Goal: Information Seeking & Learning: Find specific fact

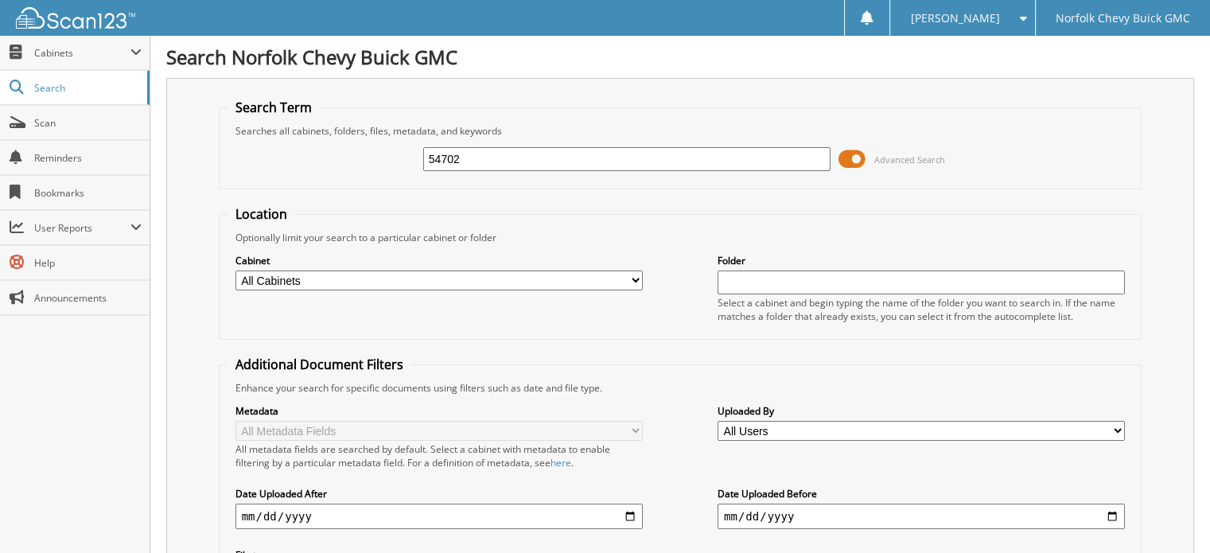
type input "54702"
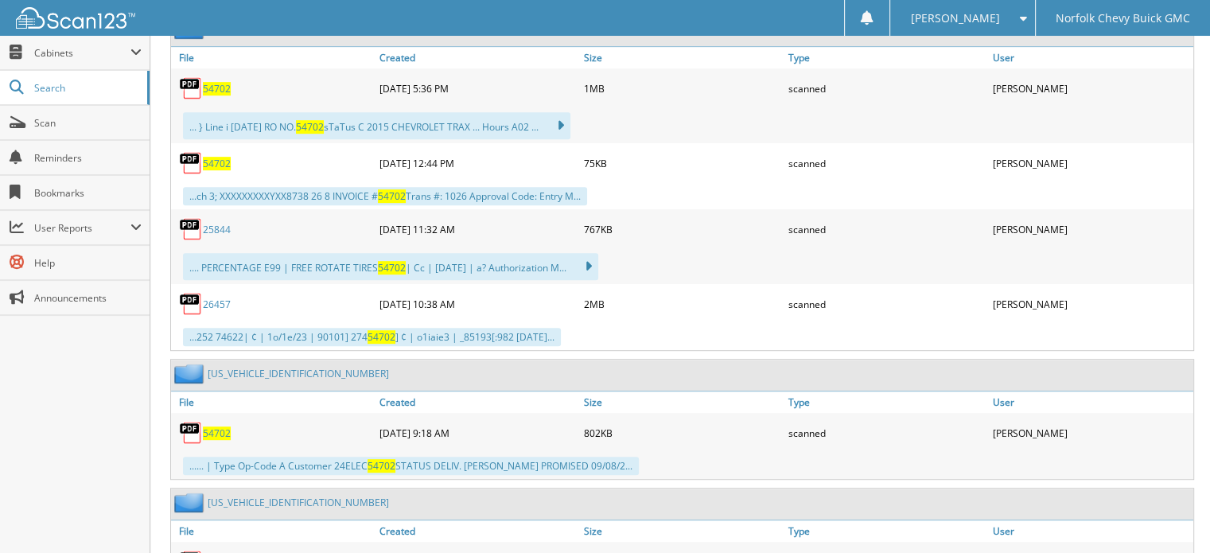
scroll to position [1114, 0]
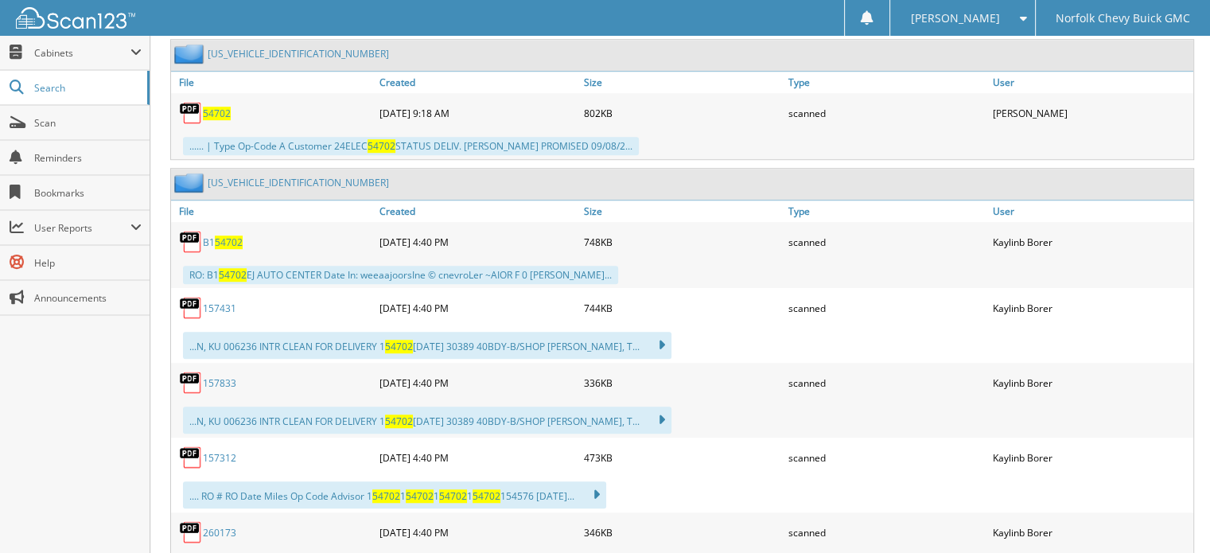
click at [210, 107] on span "54702" at bounding box center [217, 114] width 28 height 14
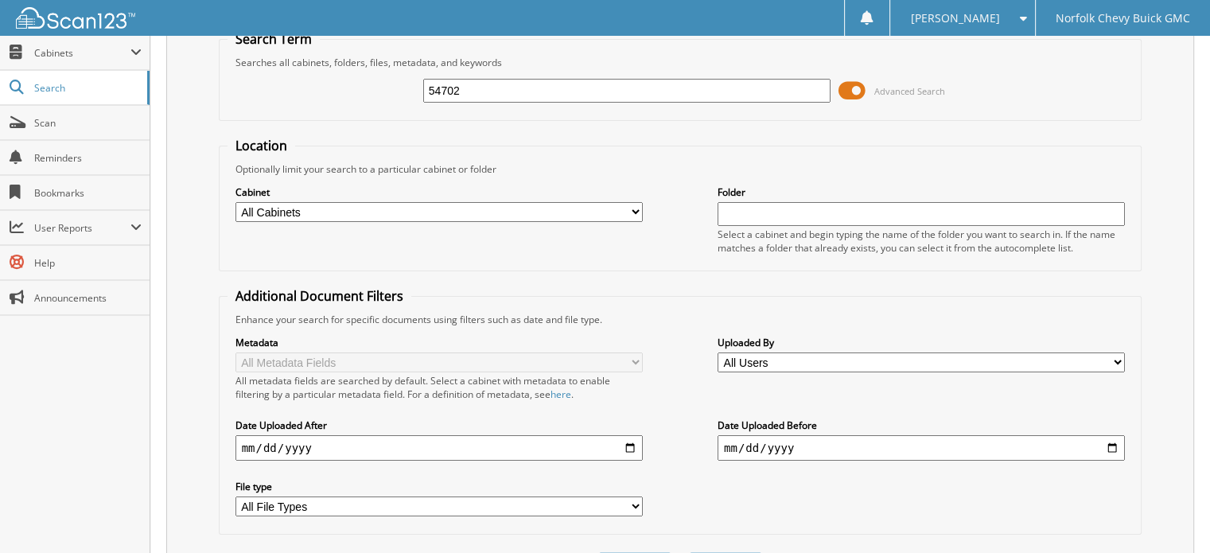
scroll to position [0, 0]
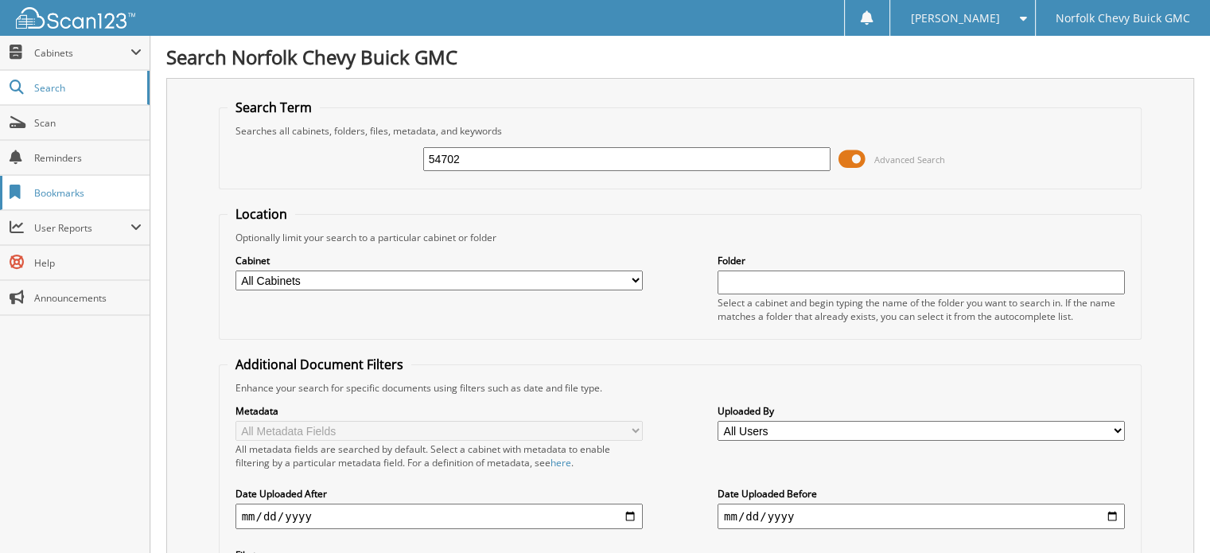
drag, startPoint x: 463, startPoint y: 152, endPoint x: 88, endPoint y: 185, distance: 377.0
type input "54498"
click at [349, 510] on input "date" at bounding box center [439, 516] width 407 height 25
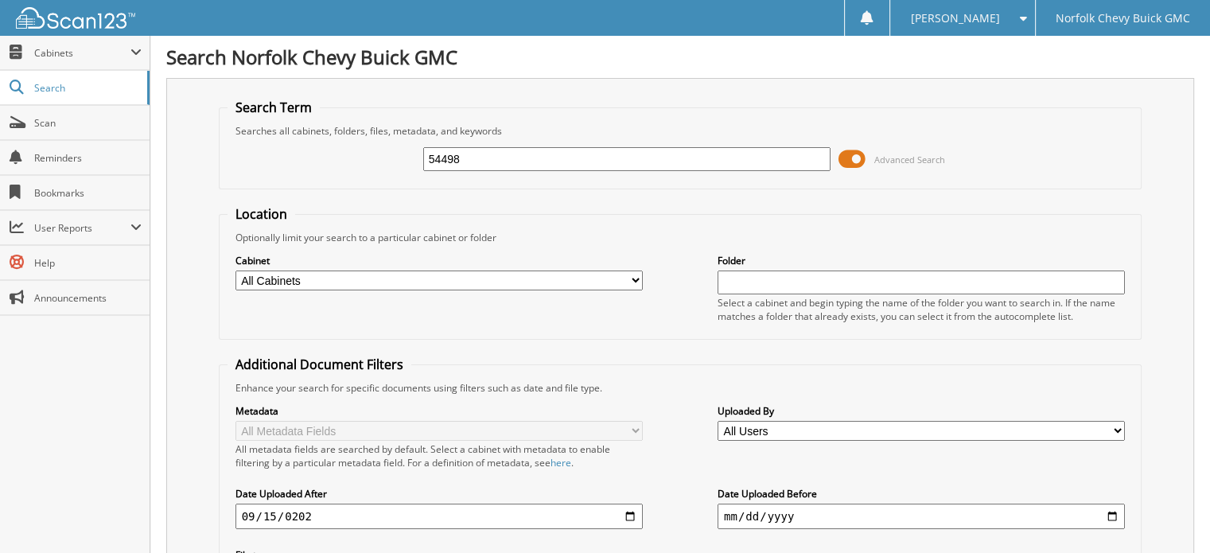
type input "[DATE]"
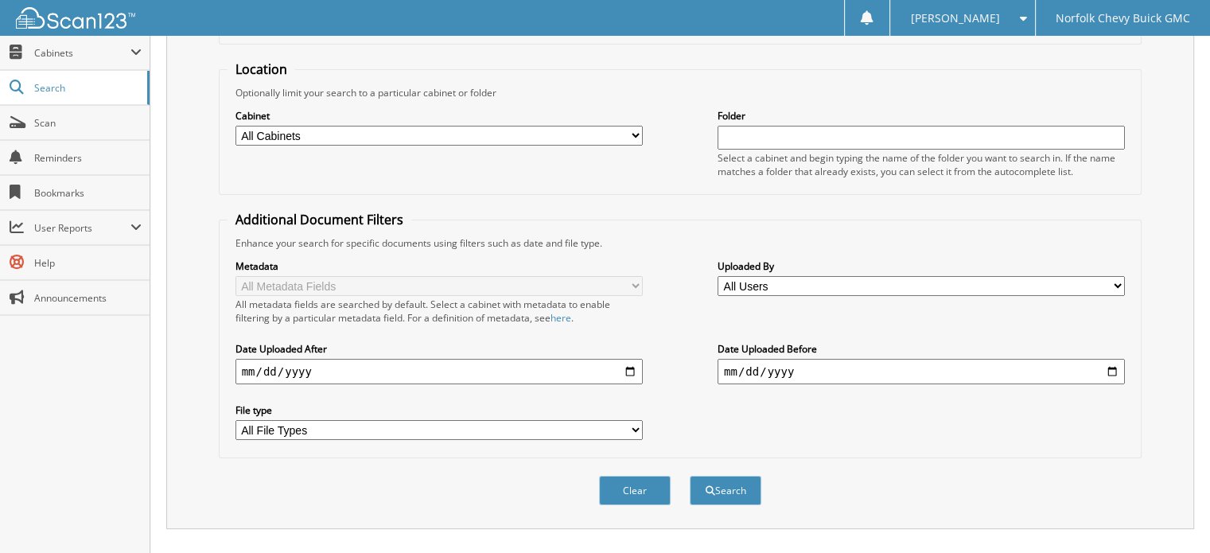
scroll to position [80, 0]
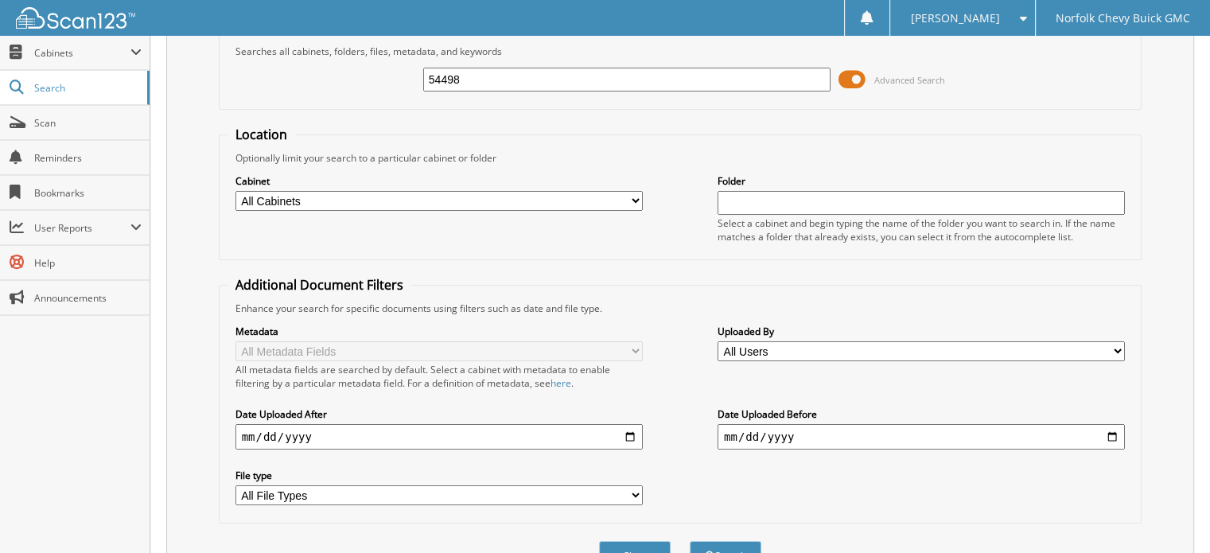
drag, startPoint x: 488, startPoint y: 68, endPoint x: 197, endPoint y: 73, distance: 290.5
click at [212, 88] on div "Search Term Searches all cabinets, folders, files, metadata, and keywords 54498…" at bounding box center [680, 296] width 1028 height 596
type input "54491"
click at [690, 541] on button "Search" at bounding box center [726, 555] width 72 height 29
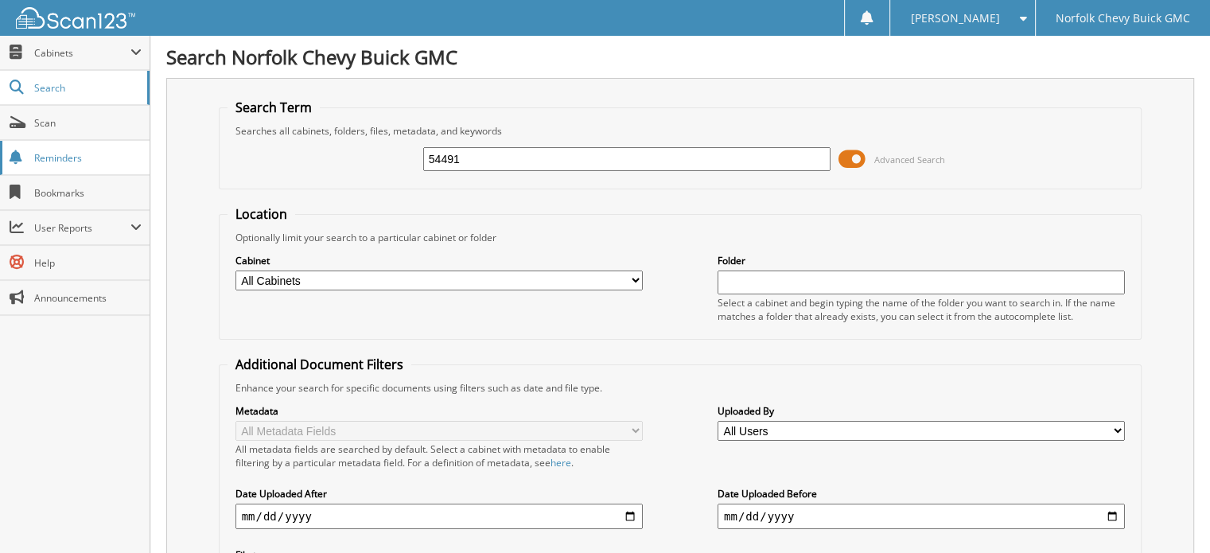
drag, startPoint x: 493, startPoint y: 153, endPoint x: 22, endPoint y: 166, distance: 470.5
click at [27, 169] on body "[PERSON_NAME] Settings Logout Norfolk Chevy Buick GMC Close Cabinets My Company…" at bounding box center [605, 493] width 1210 height 986
type input "54385"
drag, startPoint x: 504, startPoint y: 158, endPoint x: 267, endPoint y: 139, distance: 237.8
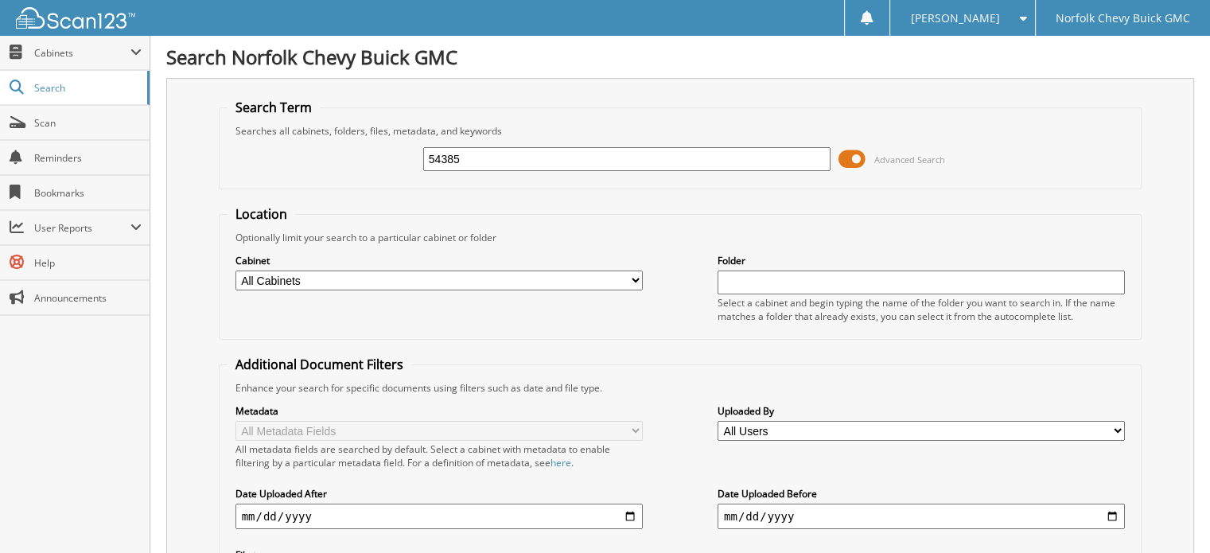
click at [267, 139] on div "54385 Advanced Search" at bounding box center [681, 159] width 906 height 43
type input "54122"
drag, startPoint x: 510, startPoint y: 146, endPoint x: 236, endPoint y: 142, distance: 274.5
click at [241, 146] on div "54122 Advanced Search" at bounding box center [681, 159] width 906 height 43
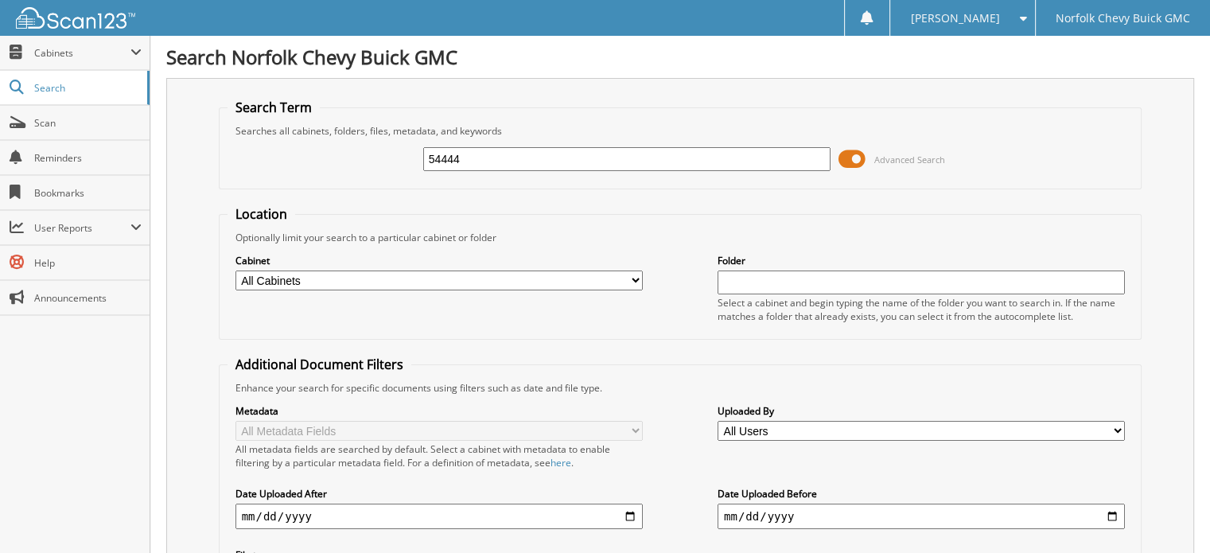
type input "54444"
drag, startPoint x: 490, startPoint y: 146, endPoint x: 166, endPoint y: 145, distance: 324.7
click at [181, 145] on div "Search Term Searches all cabinets, folders, files, metadata, and keywords 54444…" at bounding box center [680, 376] width 1028 height 596
type input "52049"
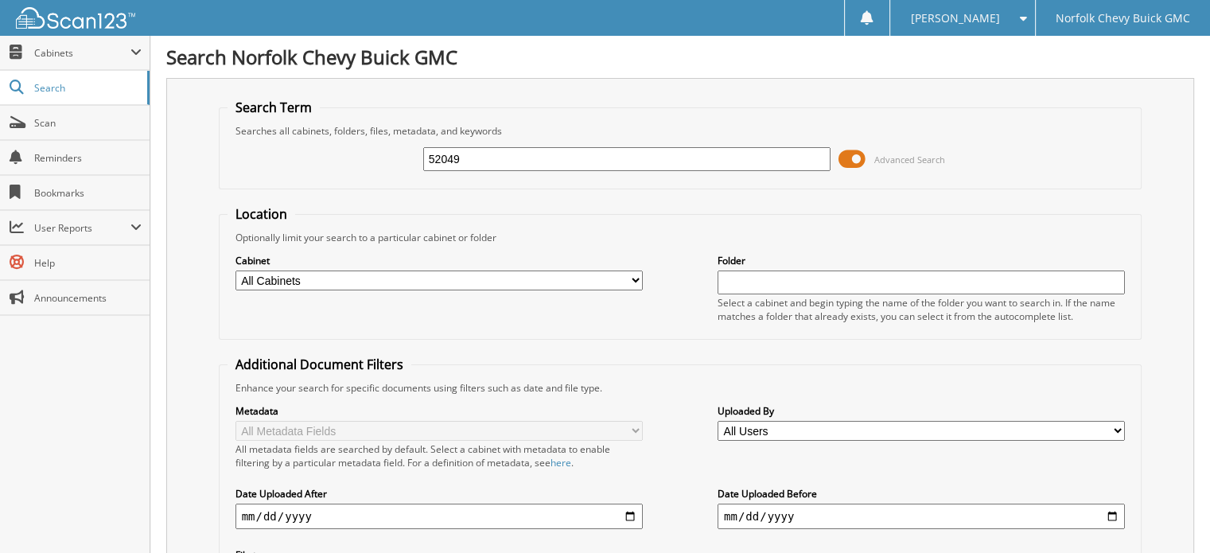
drag, startPoint x: 479, startPoint y: 161, endPoint x: 343, endPoint y: 168, distance: 136.3
click at [343, 168] on div "52049 Advanced Search" at bounding box center [681, 159] width 906 height 43
type input "54663"
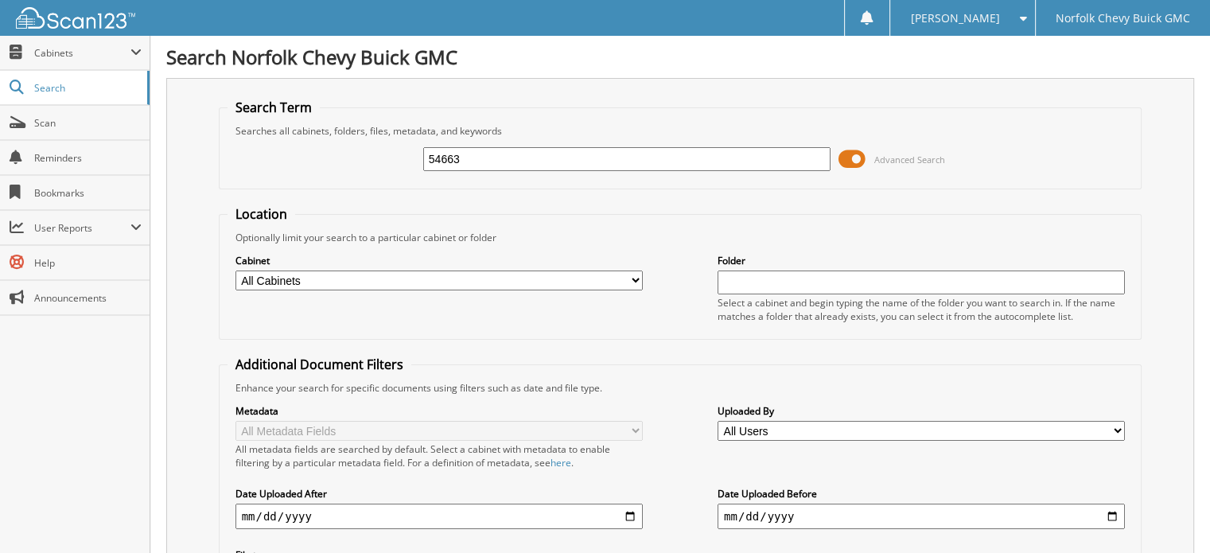
drag, startPoint x: 484, startPoint y: 156, endPoint x: 187, endPoint y: 166, distance: 297.0
click at [223, 165] on fieldset "Search Term Searches all cabinets, folders, files, metadata, and keywords 54663…" at bounding box center [681, 144] width 924 height 91
type input "54649"
drag, startPoint x: 464, startPoint y: 155, endPoint x: 220, endPoint y: 139, distance: 244.8
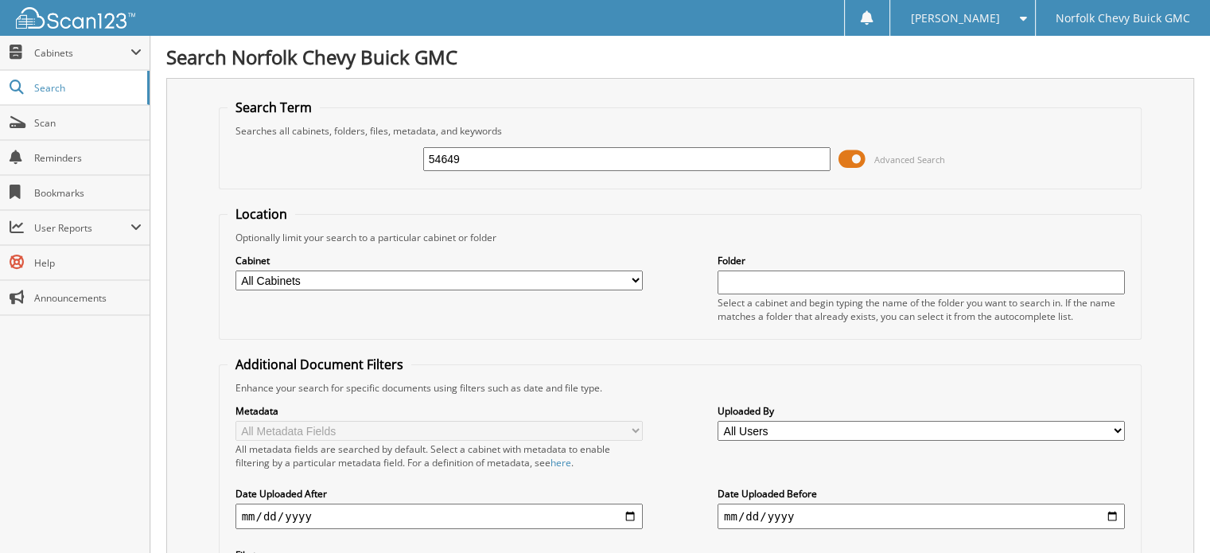
click at [264, 157] on div "54649 Advanced Search" at bounding box center [681, 159] width 906 height 43
type input "54513"
click at [462, 149] on input "54513" at bounding box center [626, 159] width 407 height 24
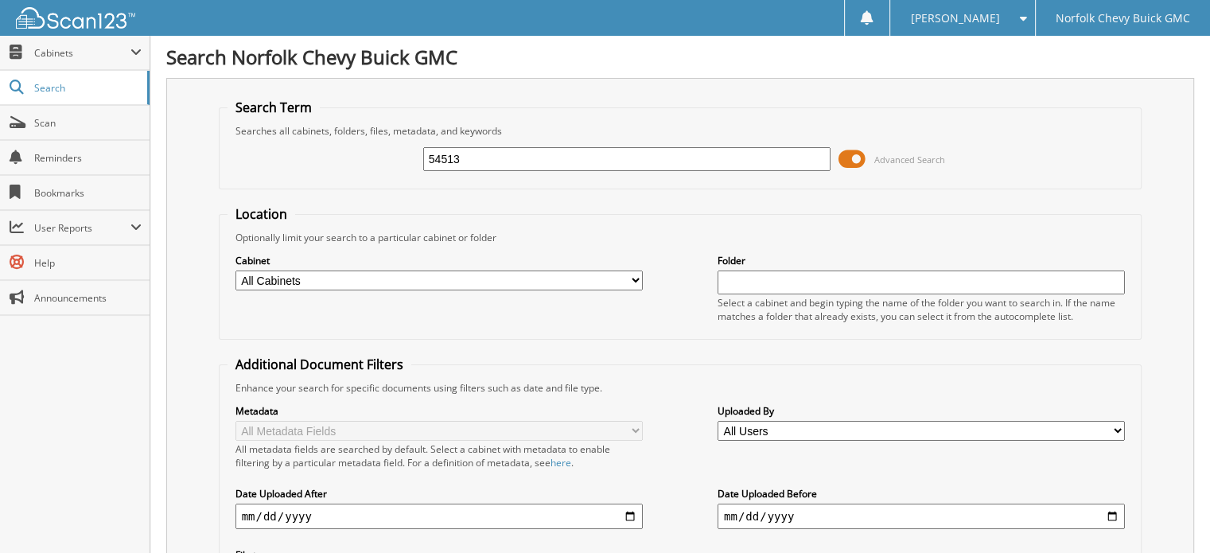
click at [462, 149] on input "54513" at bounding box center [626, 159] width 407 height 24
type input "54641"
drag, startPoint x: 413, startPoint y: 150, endPoint x: 242, endPoint y: 143, distance: 171.2
click at [242, 143] on div "54641 Advanced Search" at bounding box center [681, 159] width 906 height 43
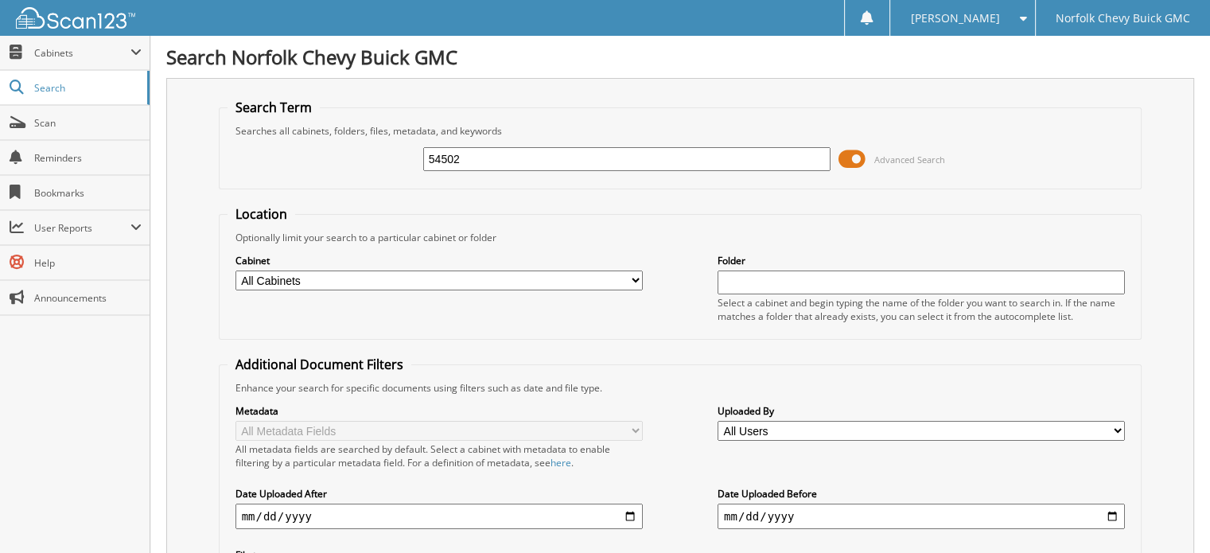
type input "54502"
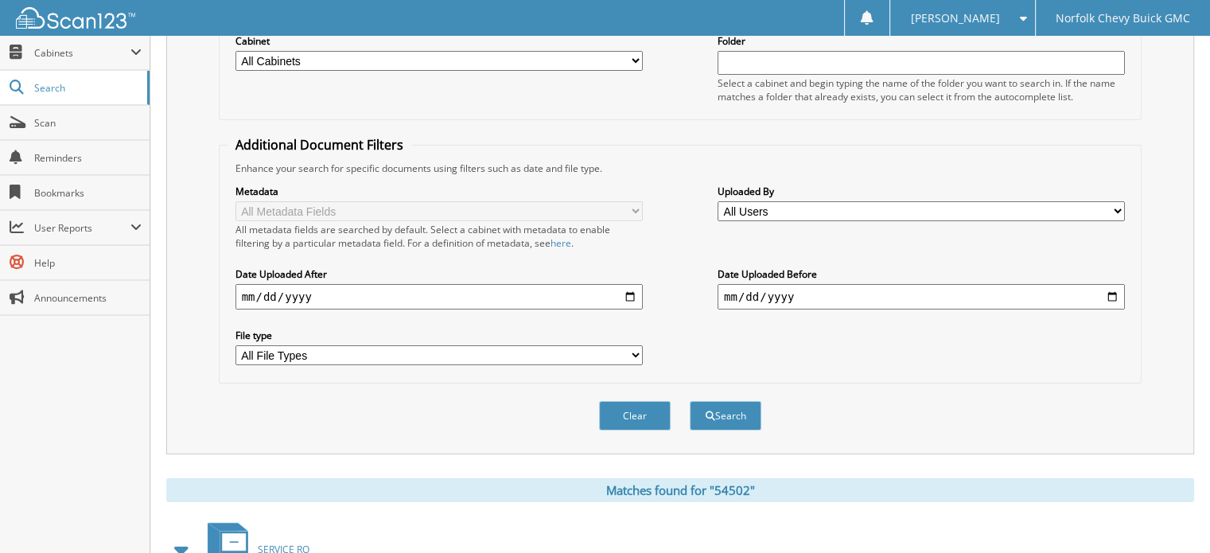
scroll to position [80, 0]
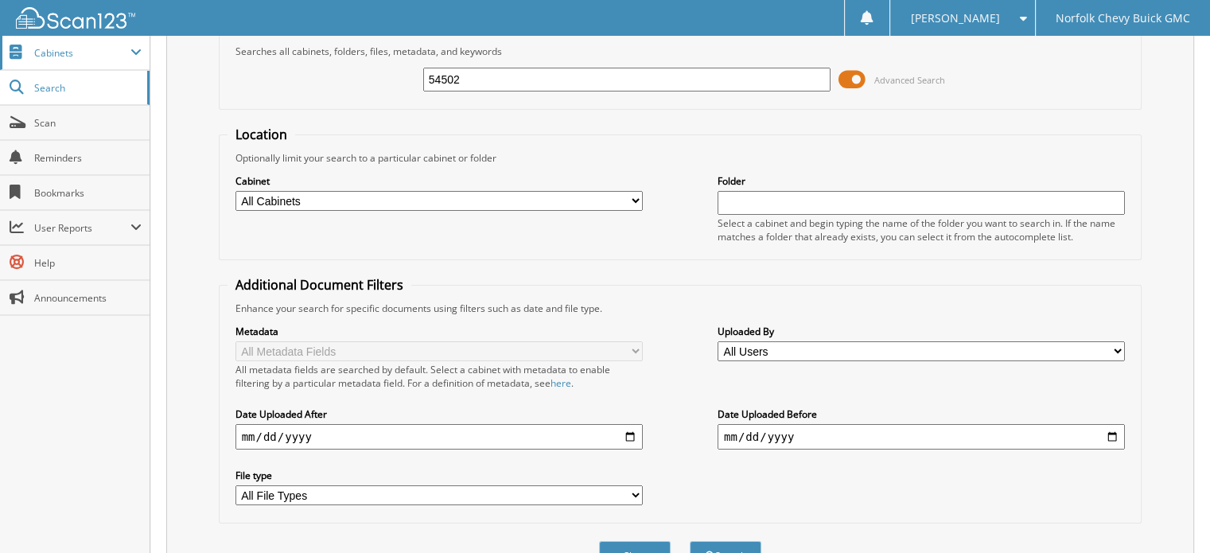
drag, startPoint x: 482, startPoint y: 75, endPoint x: 8, endPoint y: 65, distance: 474.3
click at [110, 72] on body "[PERSON_NAME] Settings Logout Norfolk Chevy Buick GMC Close Cabinets My Company…" at bounding box center [605, 408] width 1210 height 977
type input "54533"
click at [690, 541] on button "Search" at bounding box center [726, 555] width 72 height 29
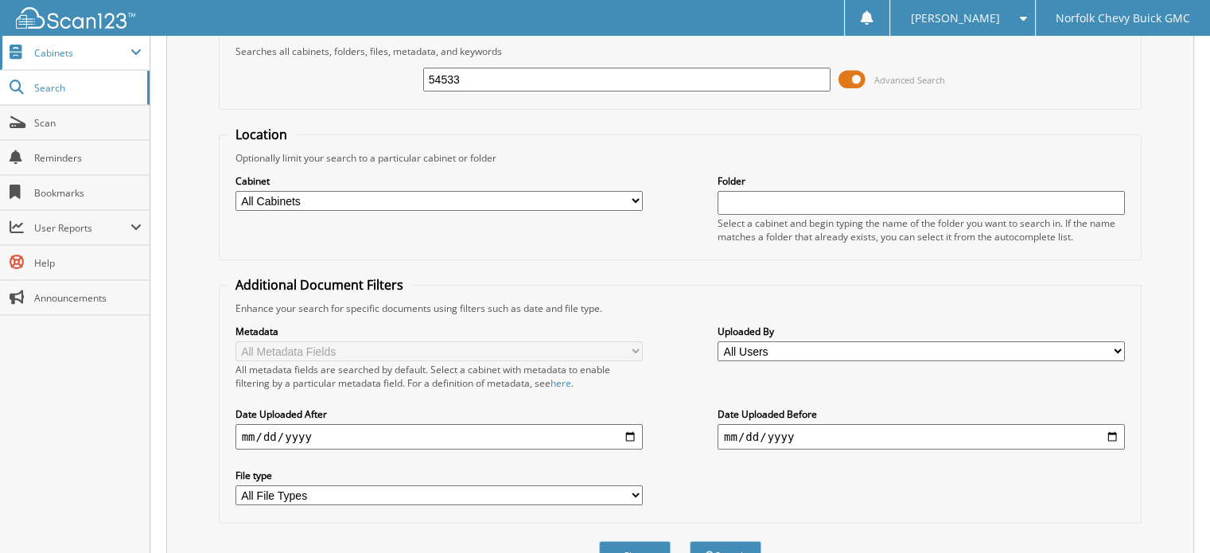
drag, startPoint x: 493, startPoint y: 79, endPoint x: 0, endPoint y: 60, distance: 493.7
click at [0, 60] on body "[PERSON_NAME] Settings Logout Norfolk Chevy Buick GMC Close Cabinets My Company…" at bounding box center [605, 453] width 1210 height 1067
type input "54455"
click at [690, 541] on button "Search" at bounding box center [726, 555] width 72 height 29
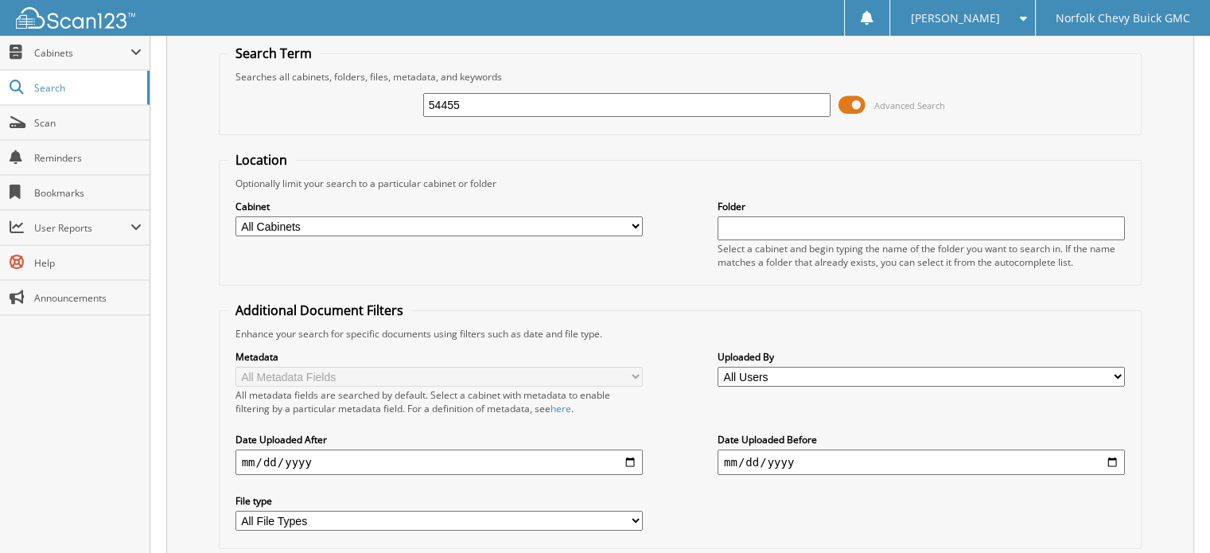
scroll to position [456, 0]
